Goal: Information Seeking & Learning: Learn about a topic

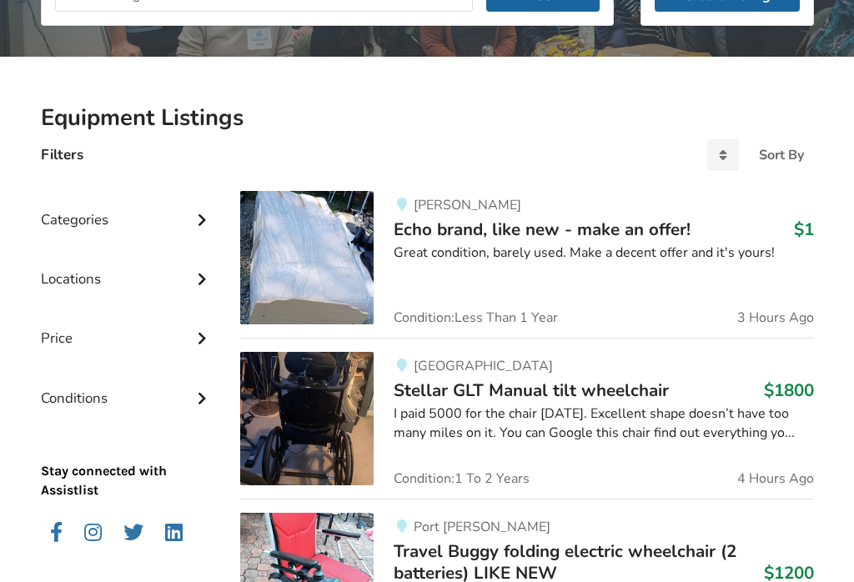
scroll to position [289, 0]
click at [580, 225] on span "Echo brand, like new - make an offer!" at bounding box center [542, 229] width 297 height 23
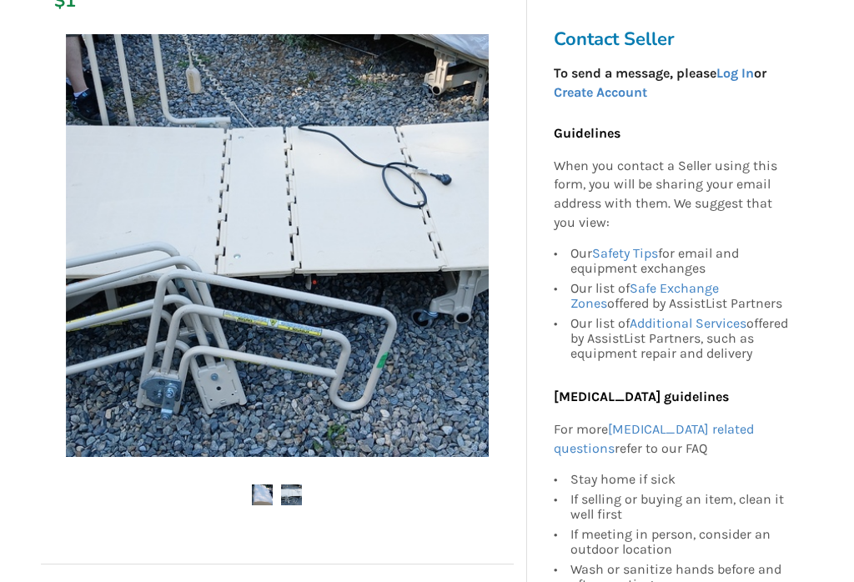
scroll to position [302, 0]
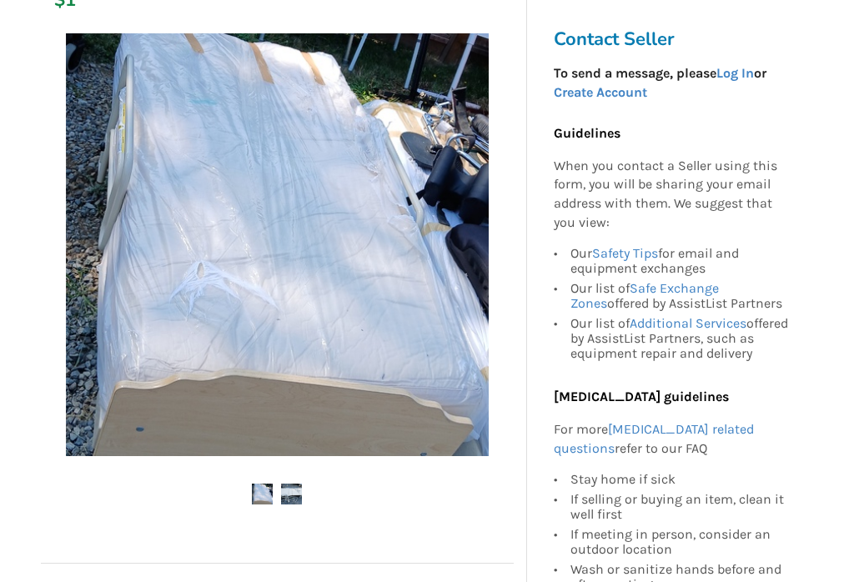
click at [300, 501] on img at bounding box center [291, 494] width 21 height 21
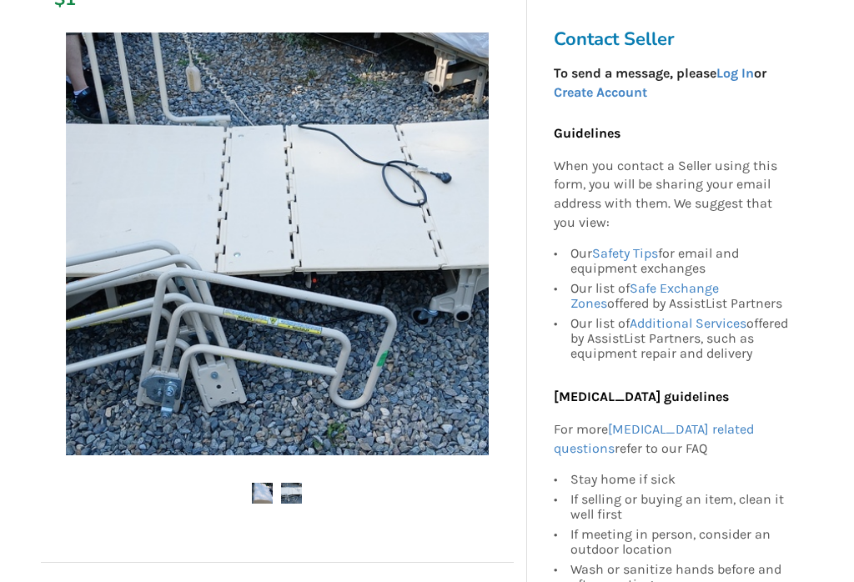
scroll to position [328, 0]
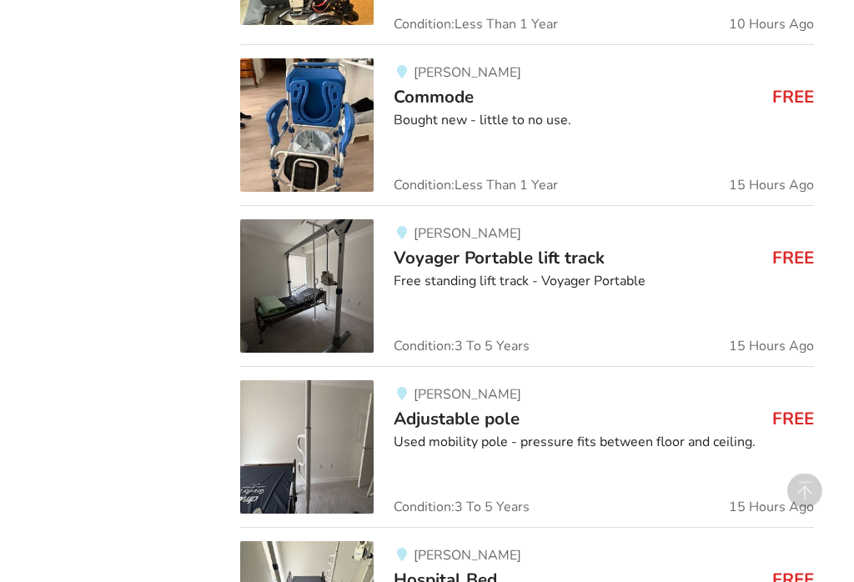
scroll to position [1913, 0]
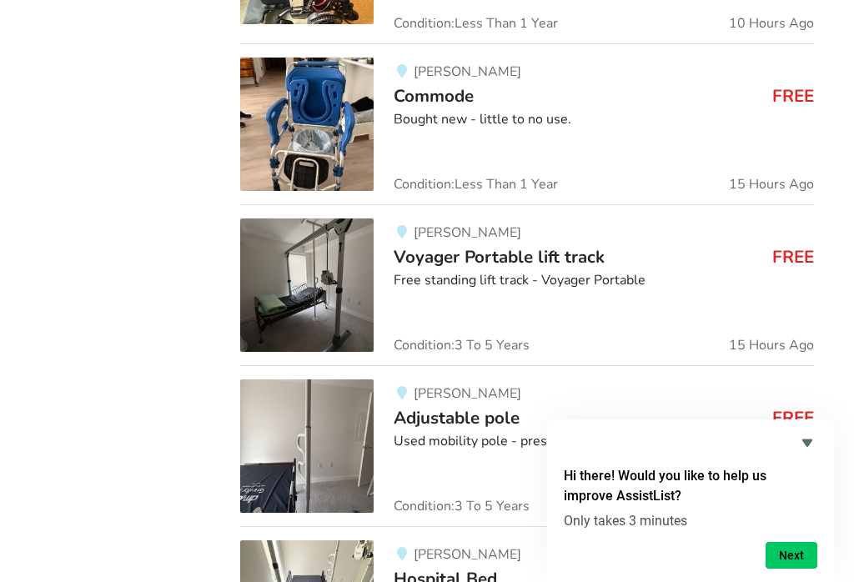
click at [597, 251] on span "Voyager Portable lift track" at bounding box center [499, 256] width 211 height 23
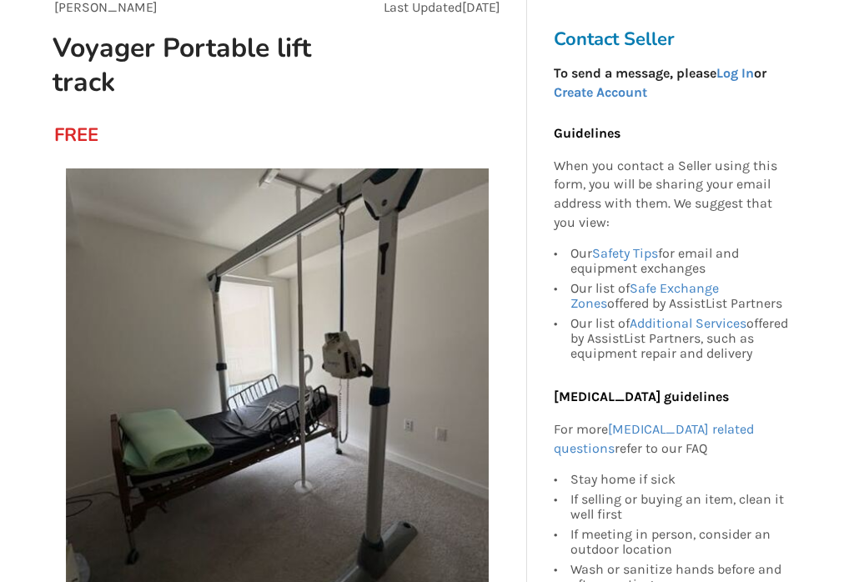
scroll to position [169, 0]
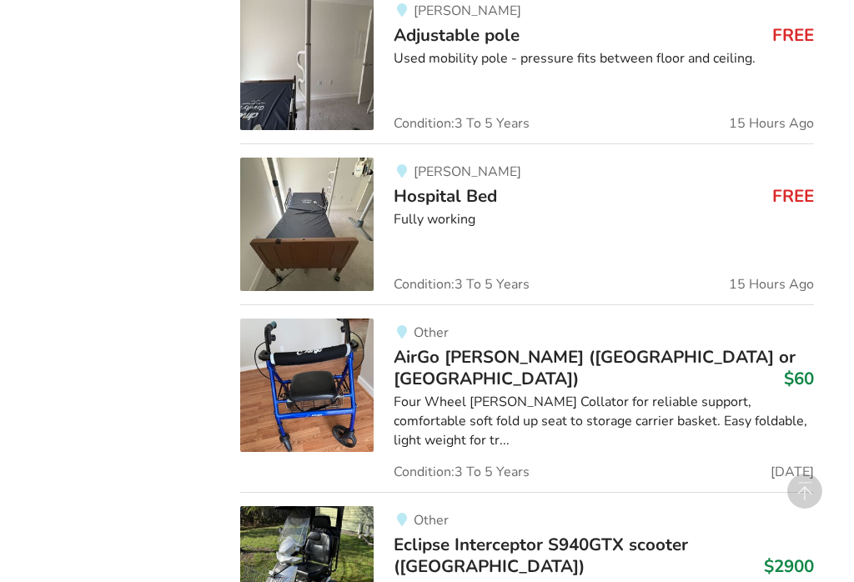
scroll to position [2295, 0]
click at [449, 193] on span "Hospital Bed" at bounding box center [445, 196] width 103 height 23
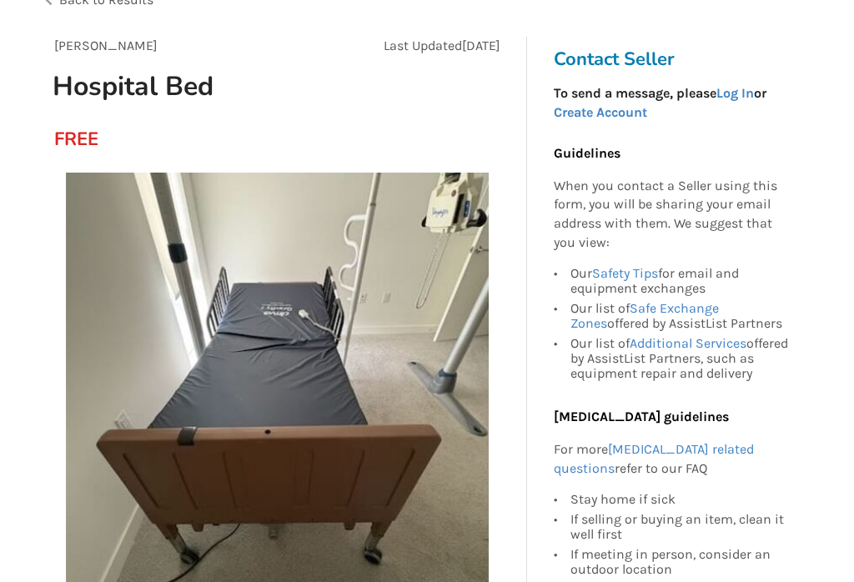
scroll to position [128, 0]
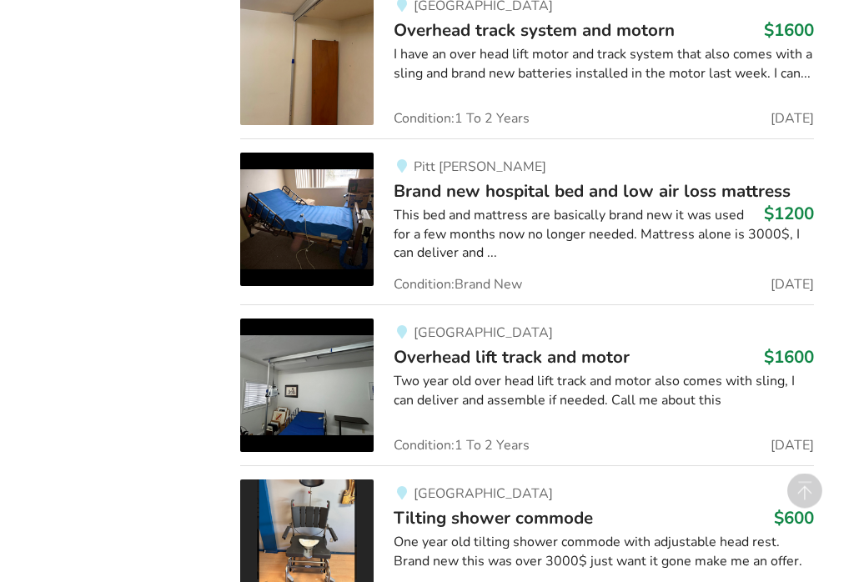
scroll to position [3949, 0]
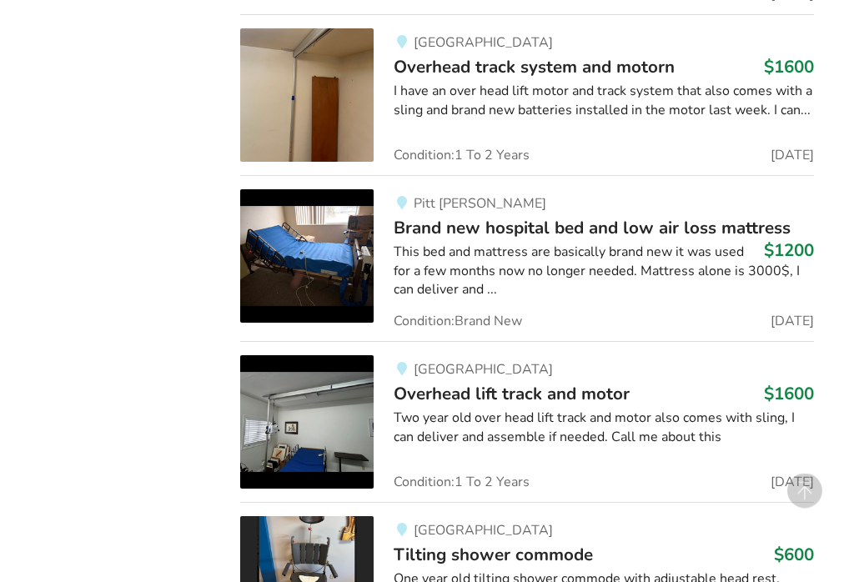
click at [669, 243] on div "This bed and mattress are basically brand new it was used for a few months now …" at bounding box center [603, 272] width 419 height 58
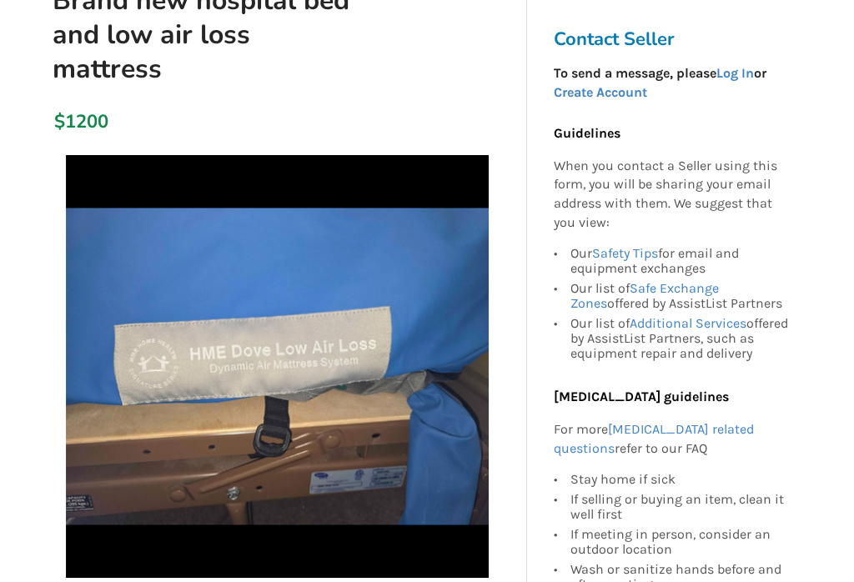
scroll to position [213, 0]
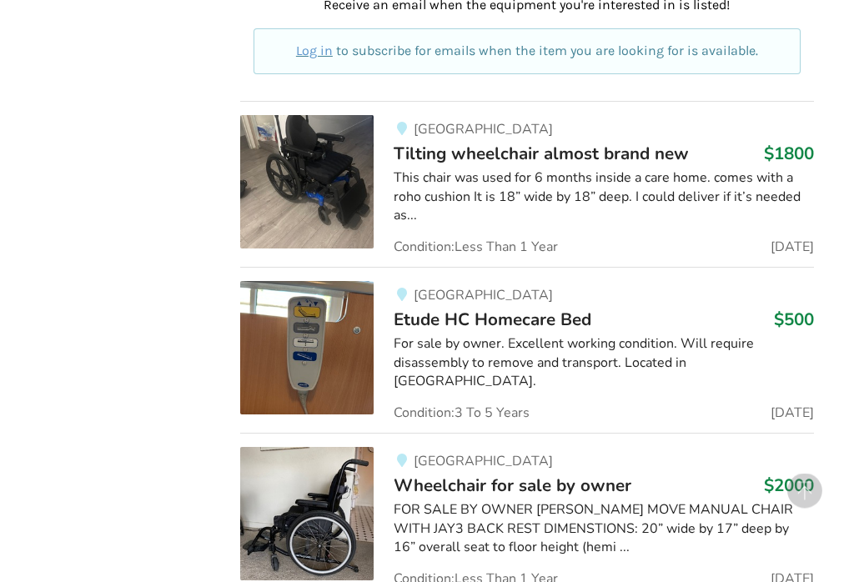
scroll to position [4688, 0]
click at [591, 307] on span "Etude HC Homecare Bed" at bounding box center [493, 318] width 198 height 23
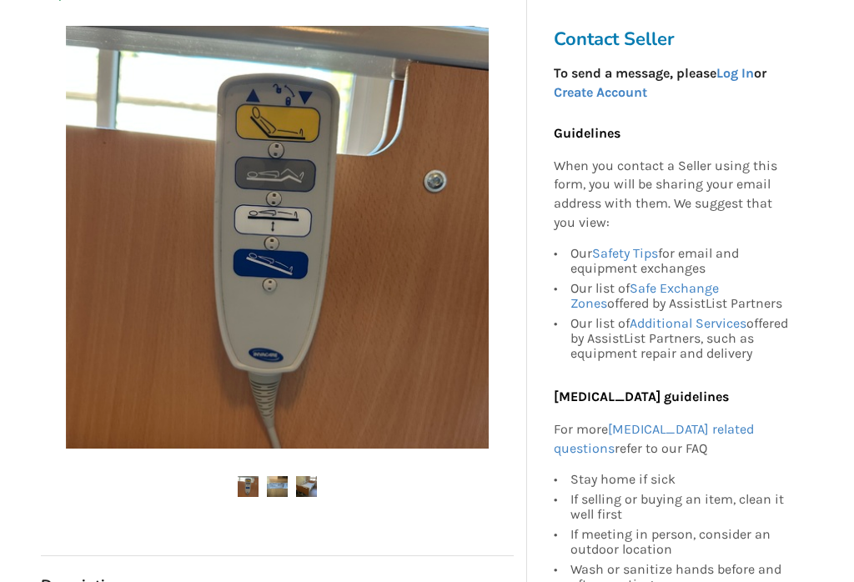
click at [285, 488] on img at bounding box center [277, 487] width 21 height 21
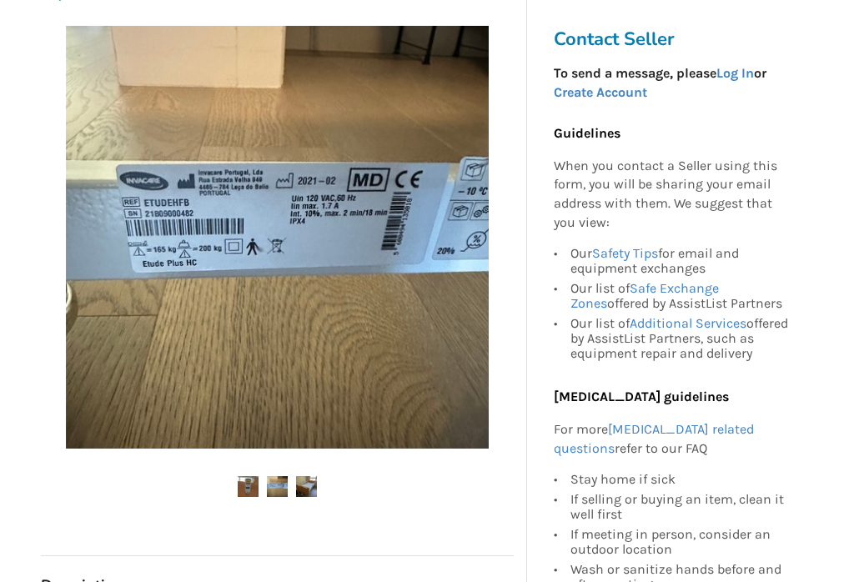
click at [314, 485] on img at bounding box center [306, 486] width 21 height 21
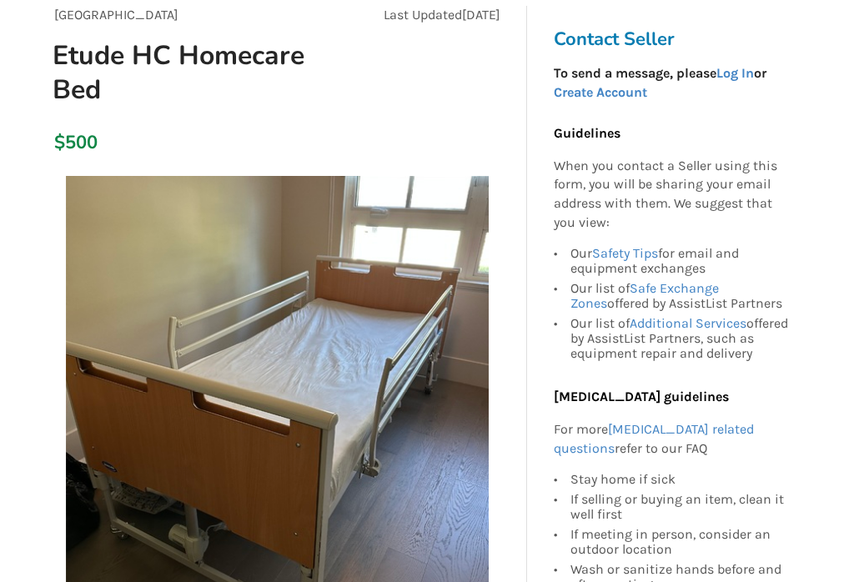
scroll to position [159, 0]
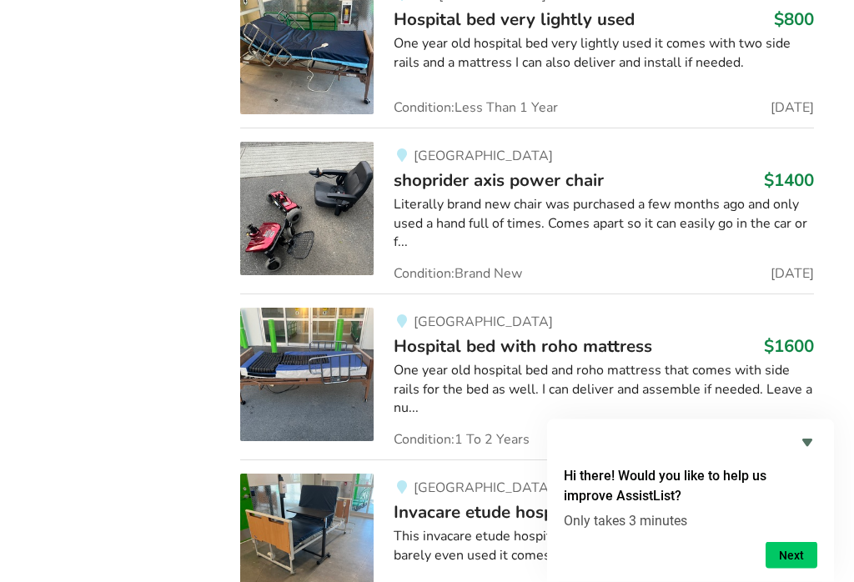
scroll to position [9419, 0]
click at [725, 526] on div "This invacare etude hospital bed is in near perfect condition it was barely eve…" at bounding box center [603, 545] width 419 height 38
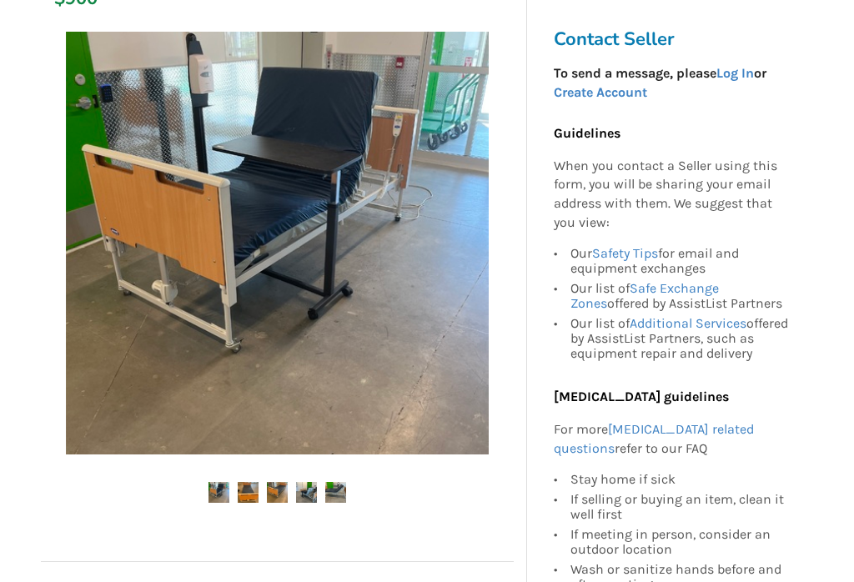
scroll to position [273, 0]
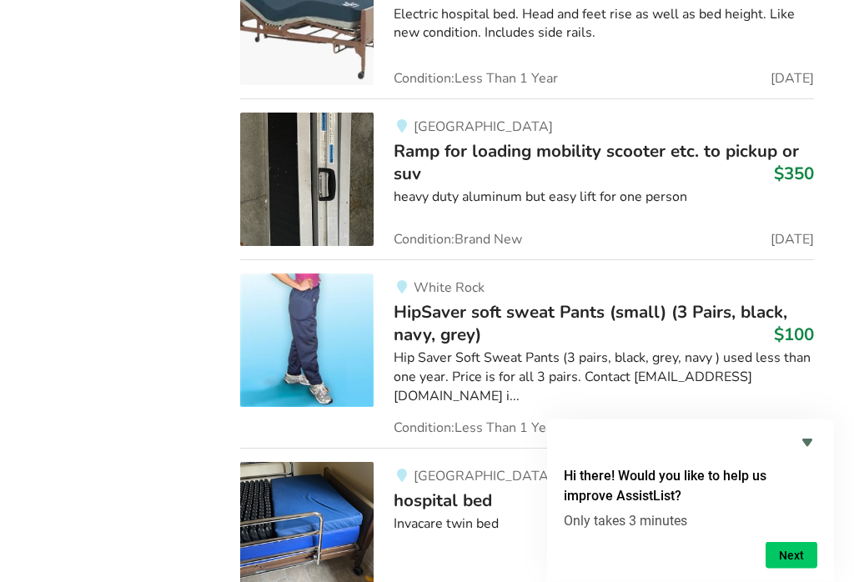
scroll to position [13953, 0]
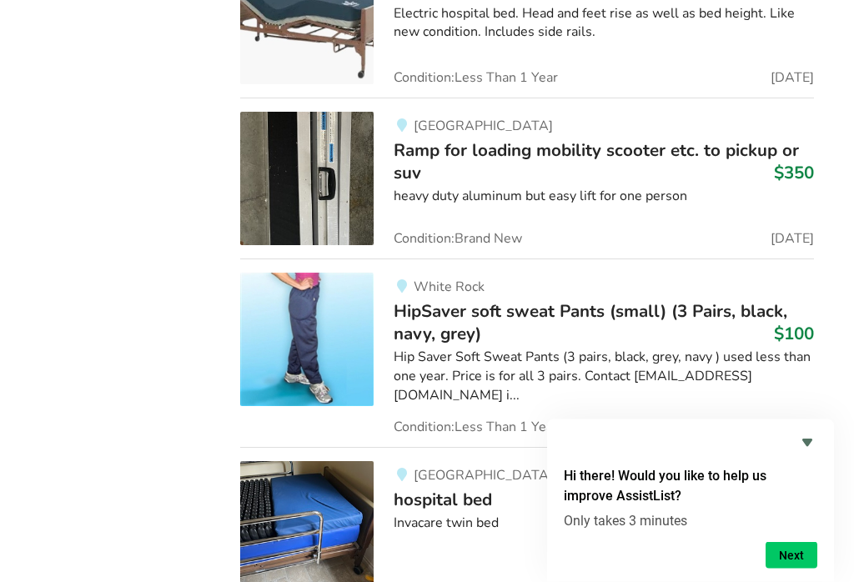
click at [706, 462] on div "[GEOGRAPHIC_DATA] bed $600 Invacare twin bed Condition: Over [DATE]" at bounding box center [593, 528] width 439 height 133
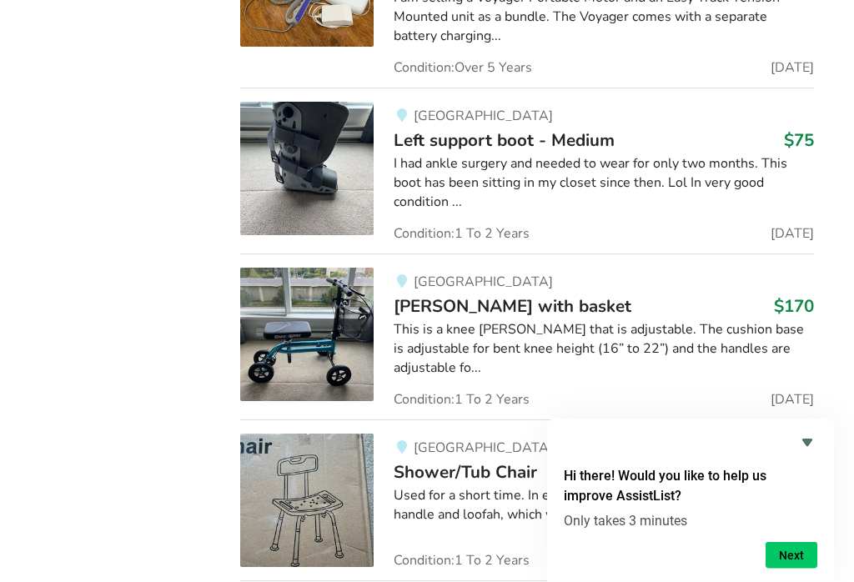
scroll to position [15499, 0]
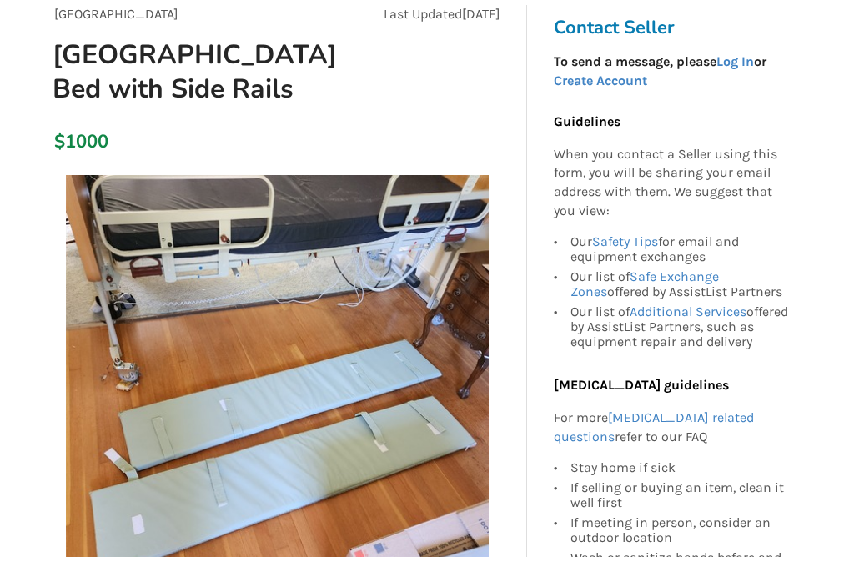
scroll to position [161, 0]
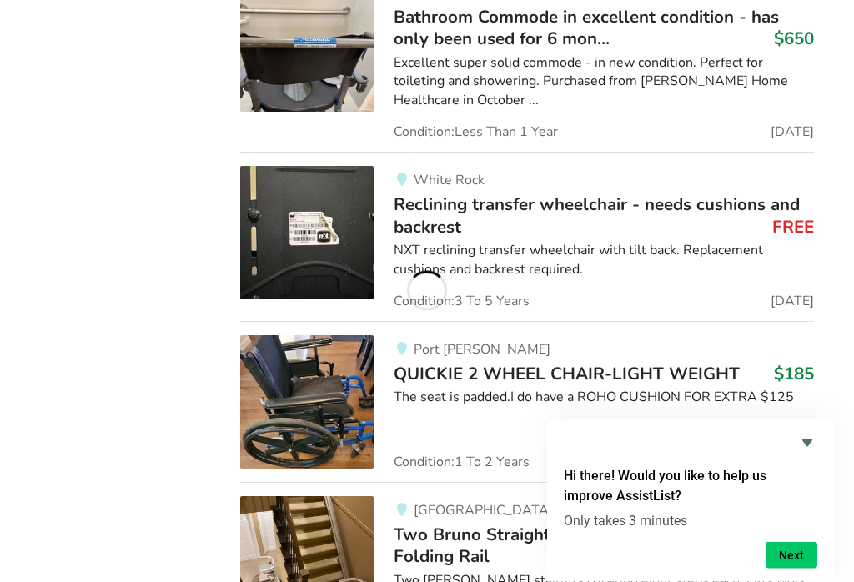
scroll to position [25729, 0]
